Goal: Task Accomplishment & Management: Manage account settings

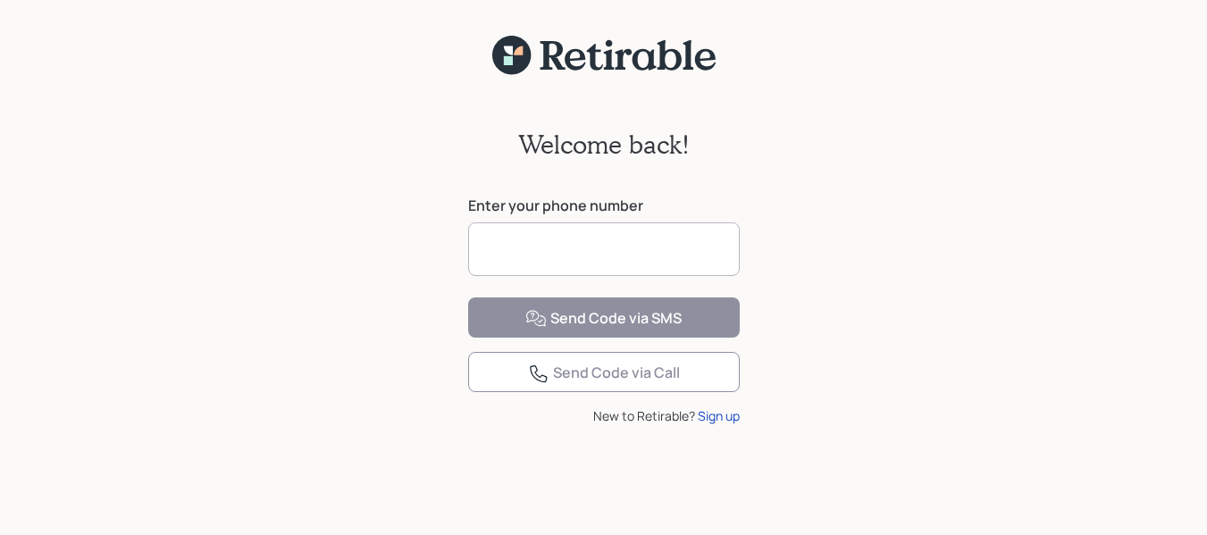
click at [686, 237] on input at bounding box center [604, 250] width 272 height 54
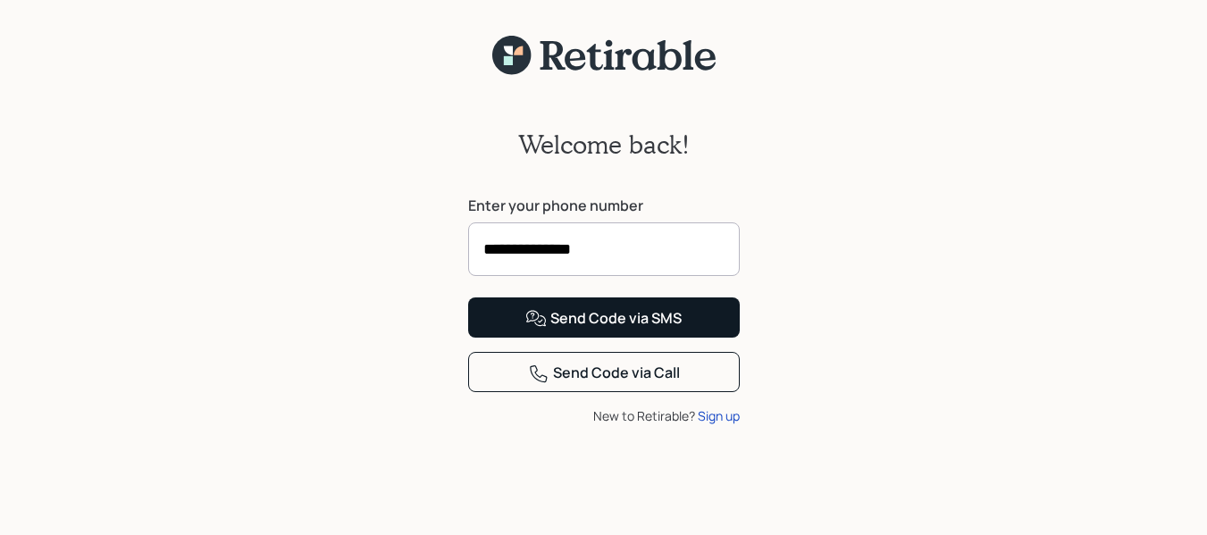
type input "**********"
click at [627, 330] on div "Send Code via SMS" at bounding box center [603, 318] width 156 height 21
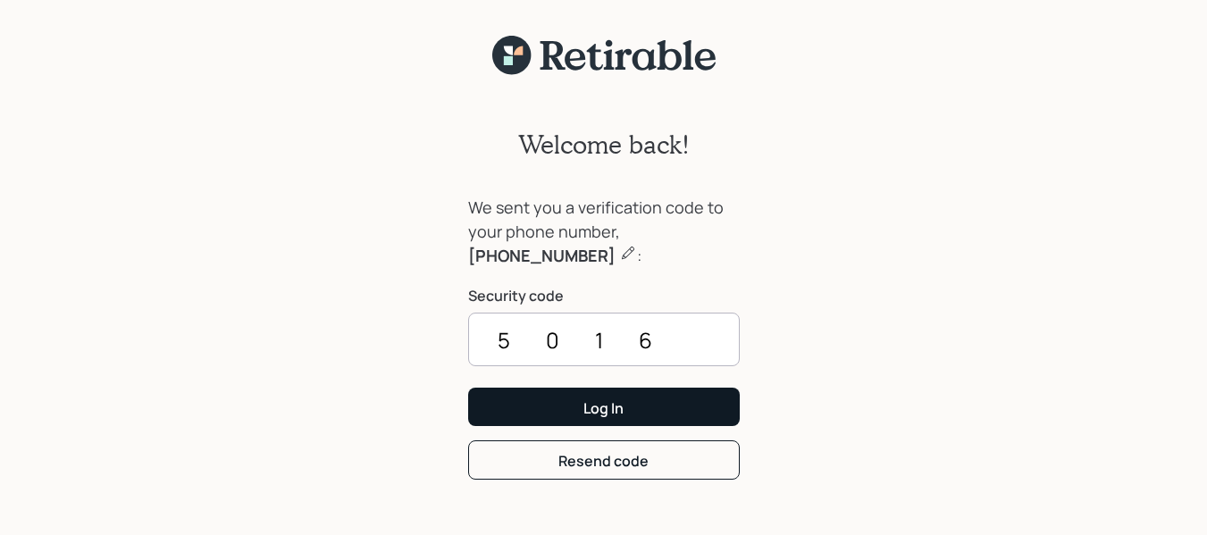
type input "5016"
click at [675, 408] on button "Log In" at bounding box center [604, 407] width 272 height 38
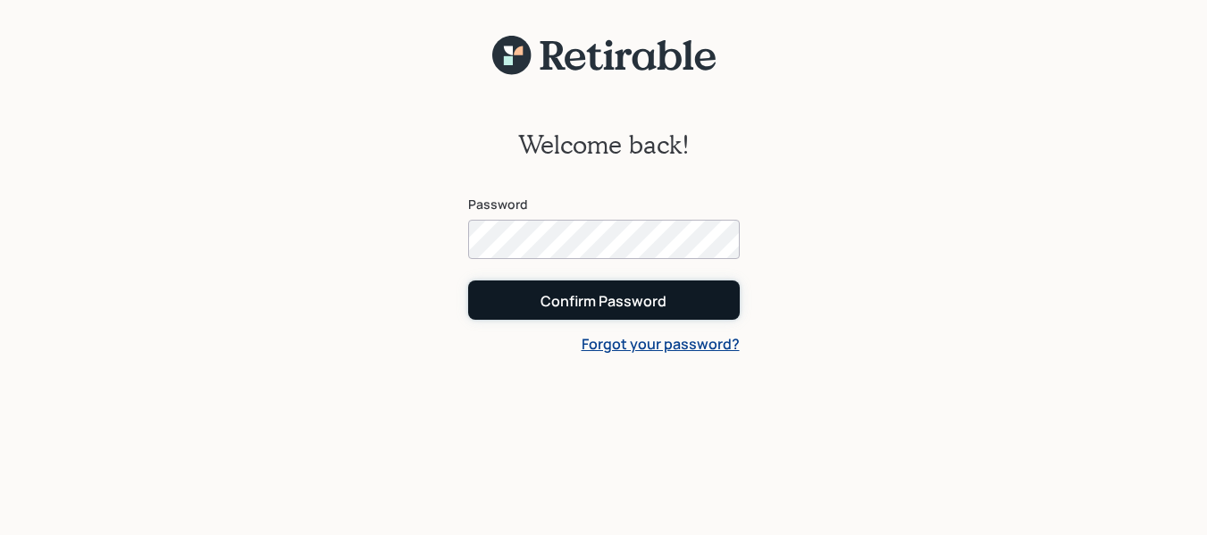
click at [706, 301] on button "Confirm Password" at bounding box center [604, 300] width 272 height 38
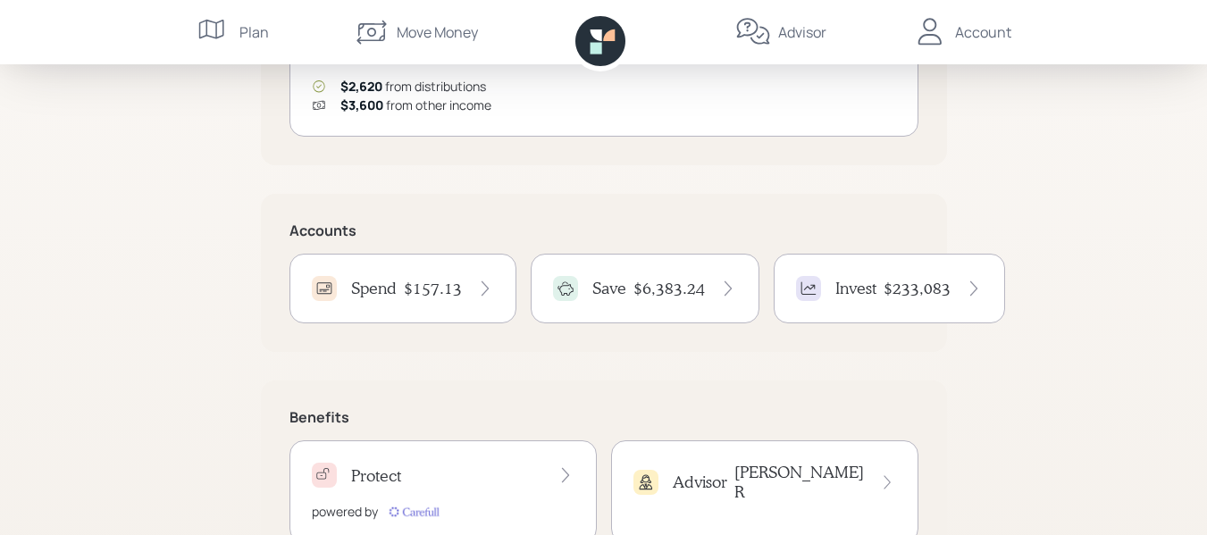
scroll to position [357, 0]
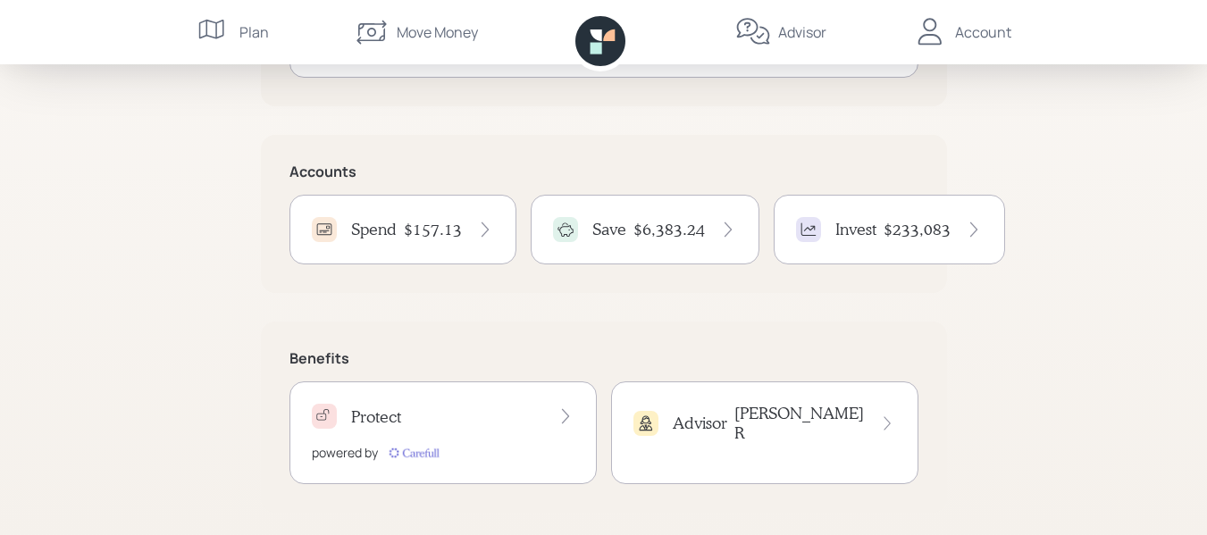
click at [483, 227] on icon at bounding box center [484, 230] width 7 height 15
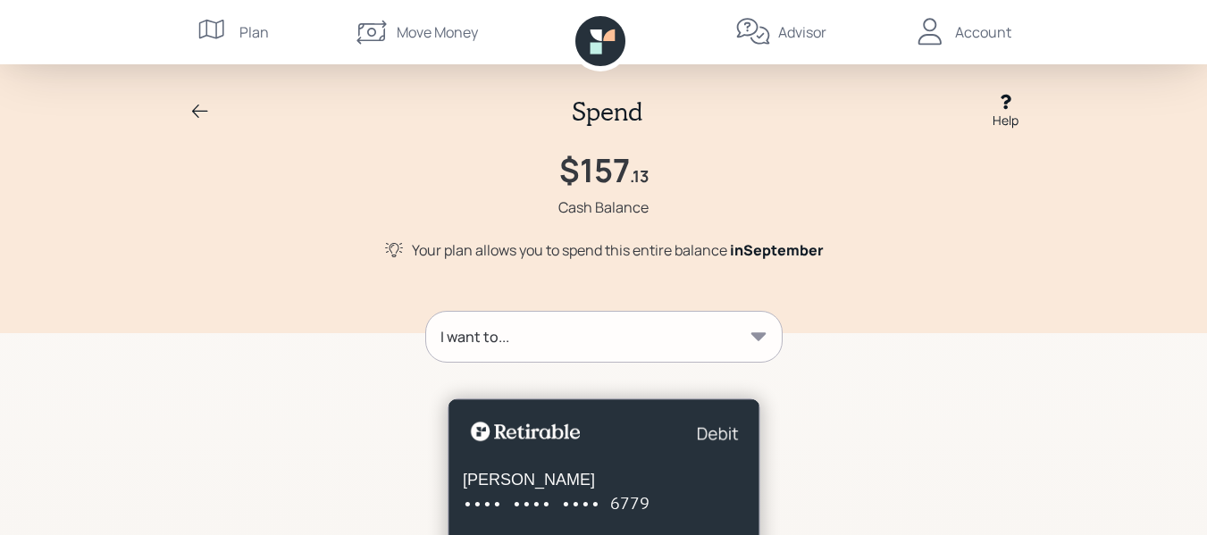
click at [984, 32] on div "Account" at bounding box center [983, 31] width 56 height 21
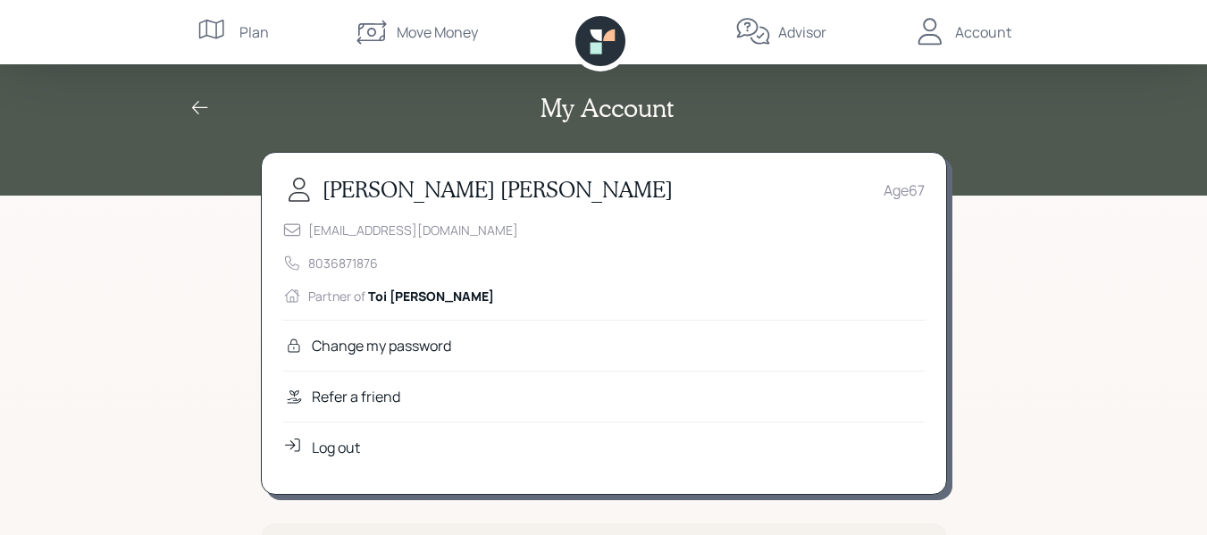
click at [353, 445] on div "Log out" at bounding box center [336, 447] width 48 height 21
